Goal: Task Accomplishment & Management: Manage account settings

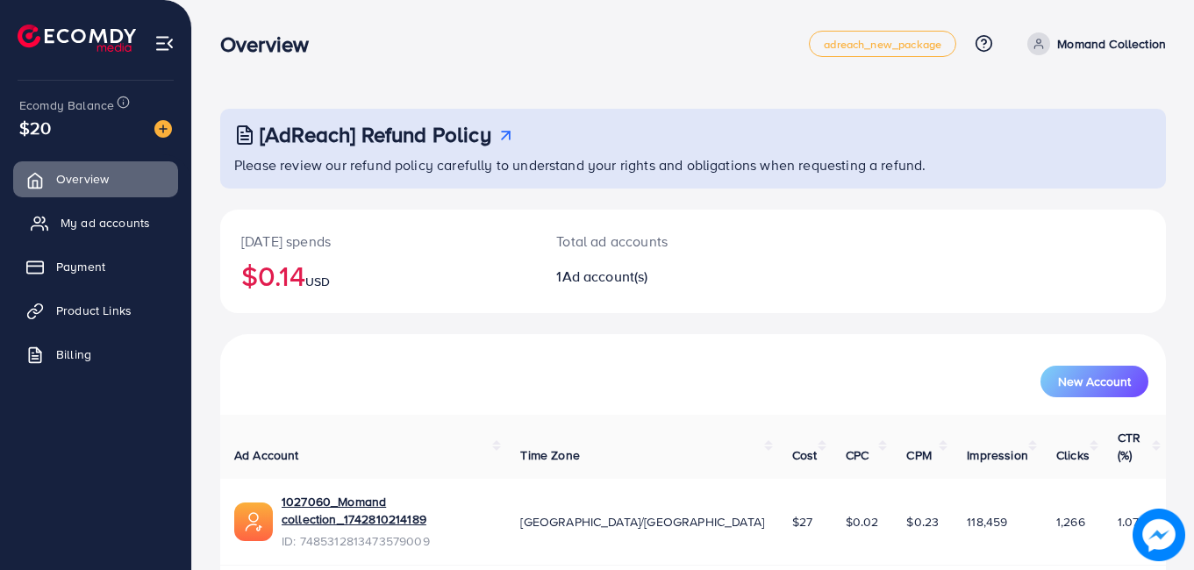
click at [87, 214] on span "My ad accounts" at bounding box center [105, 223] width 89 height 18
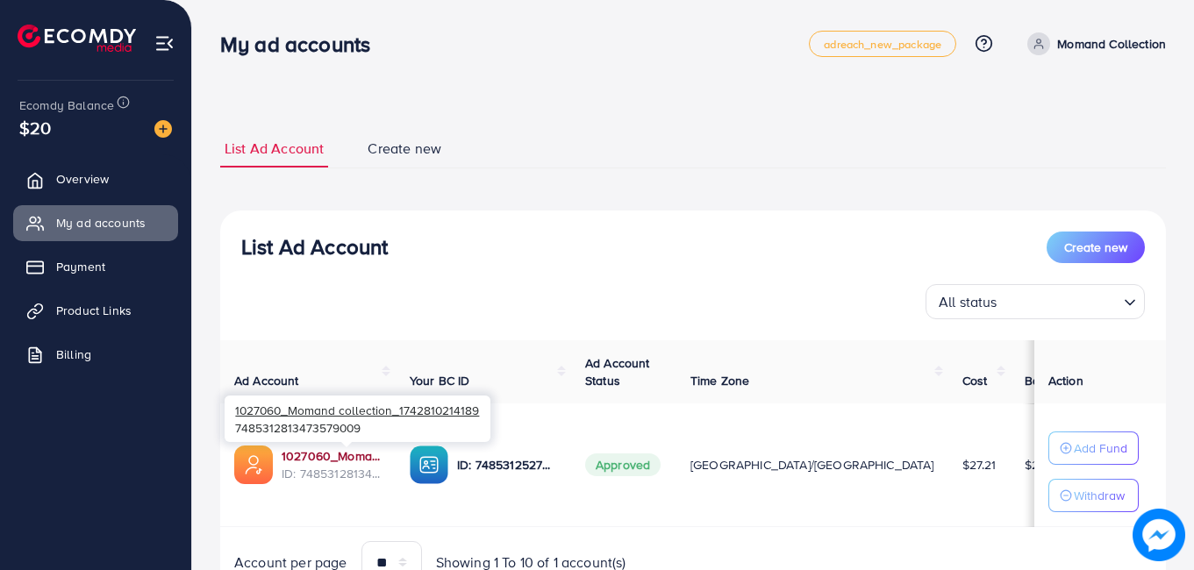
click at [382, 456] on link "1027060_Momand collection_1742810214189" at bounding box center [332, 456] width 100 height 18
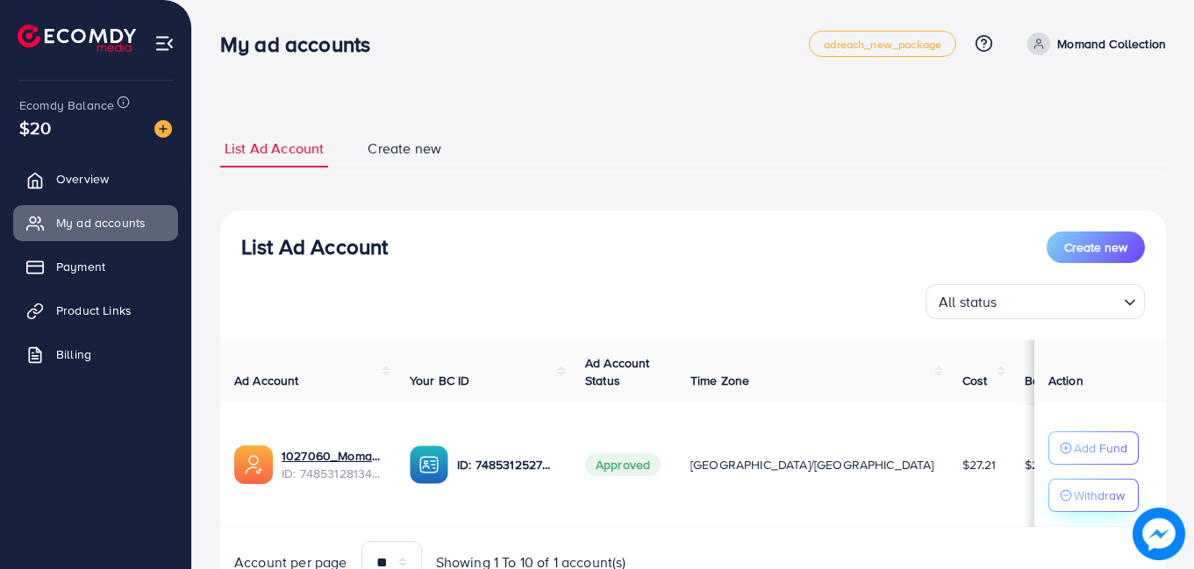
click at [1074, 495] on p "Withdraw" at bounding box center [1099, 495] width 51 height 21
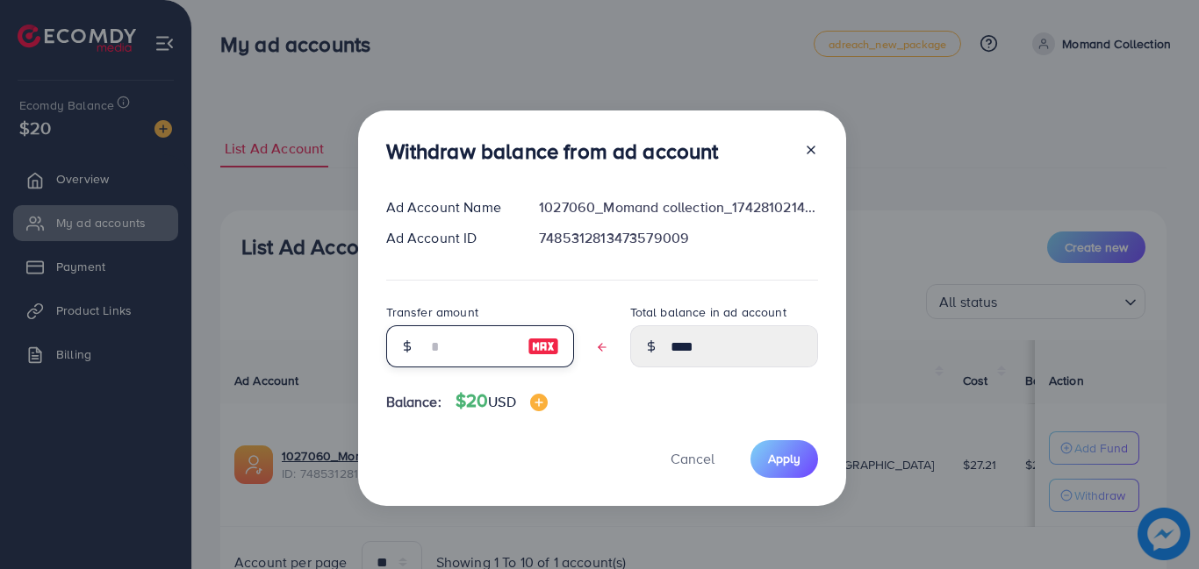
click at [494, 341] on input "text" at bounding box center [470, 347] width 88 height 42
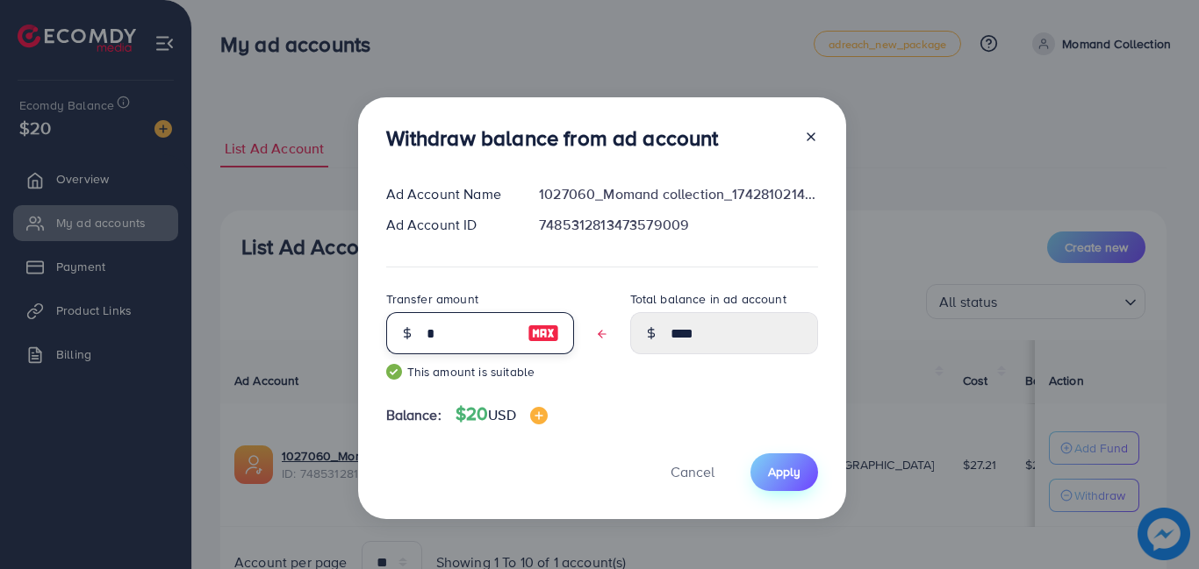
type input "*"
click at [762, 467] on button "Apply" at bounding box center [784, 473] width 68 height 38
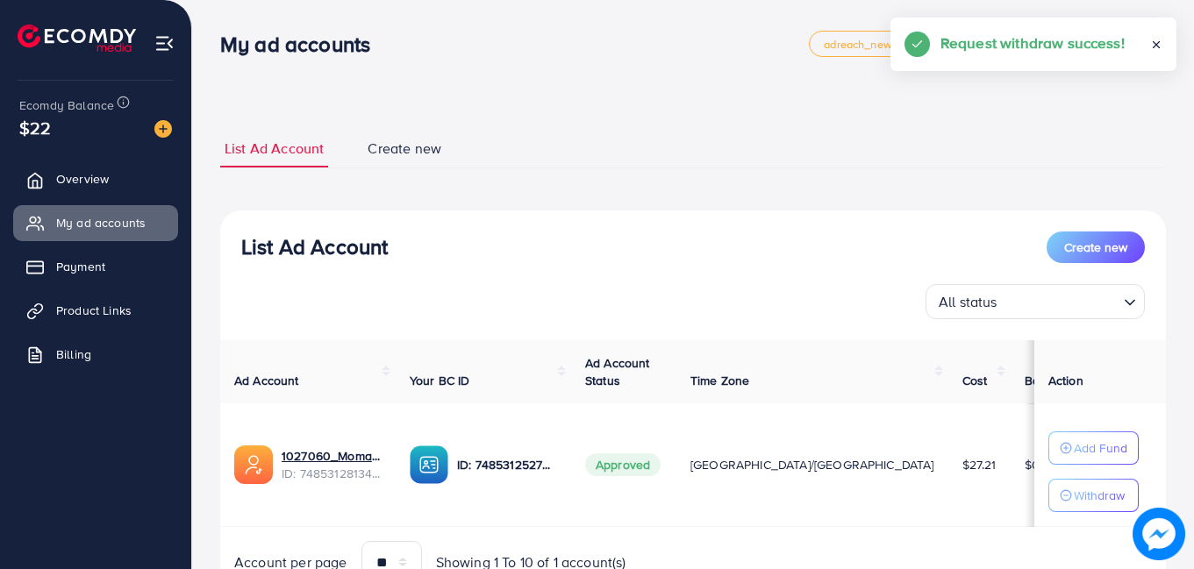
click at [778, 224] on div "List Ad Account Create new All status Loading... Ad Account Your BC ID Ad Accou…" at bounding box center [693, 408] width 946 height 395
